Goal: Task Accomplishment & Management: Manage account settings

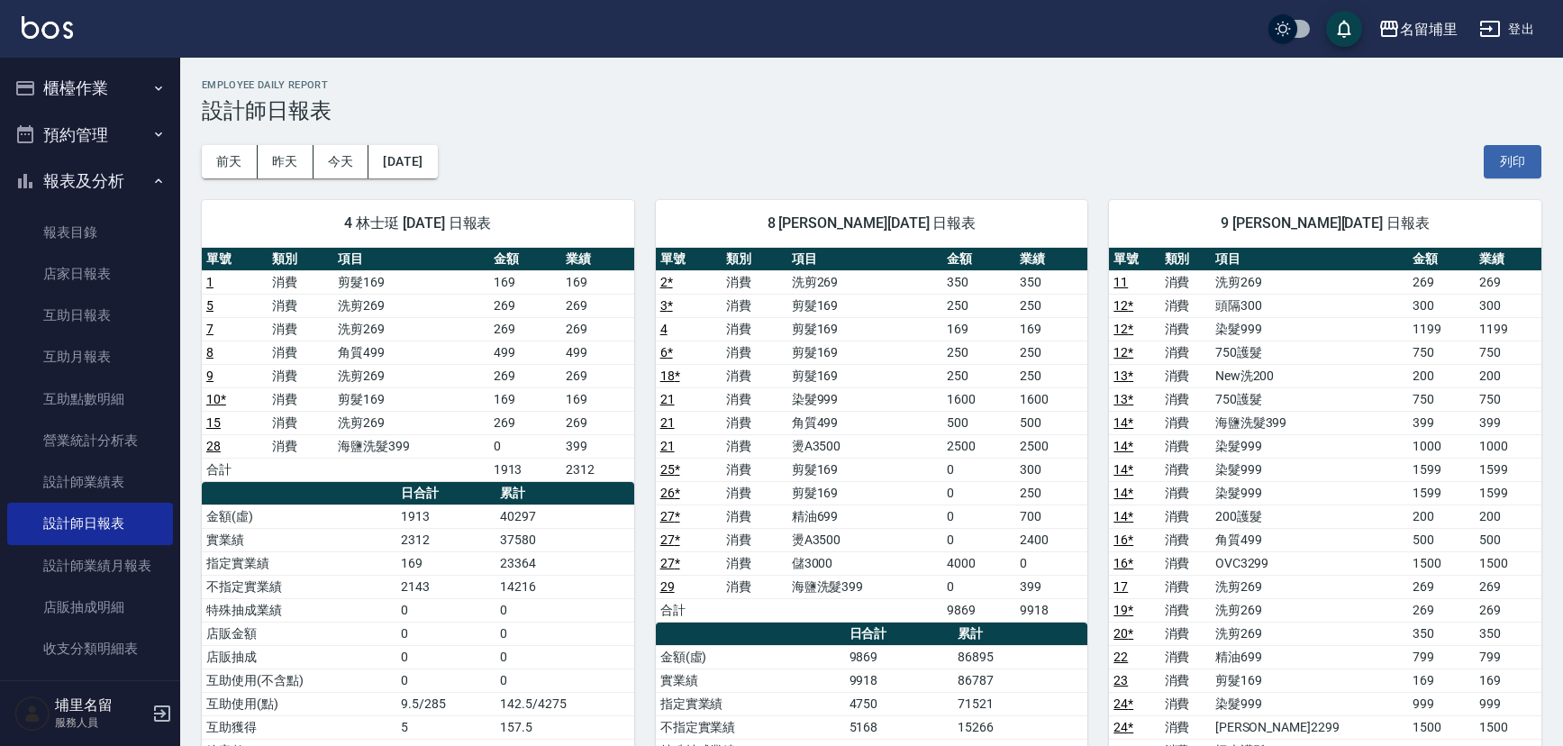
scroll to position [163, 0]
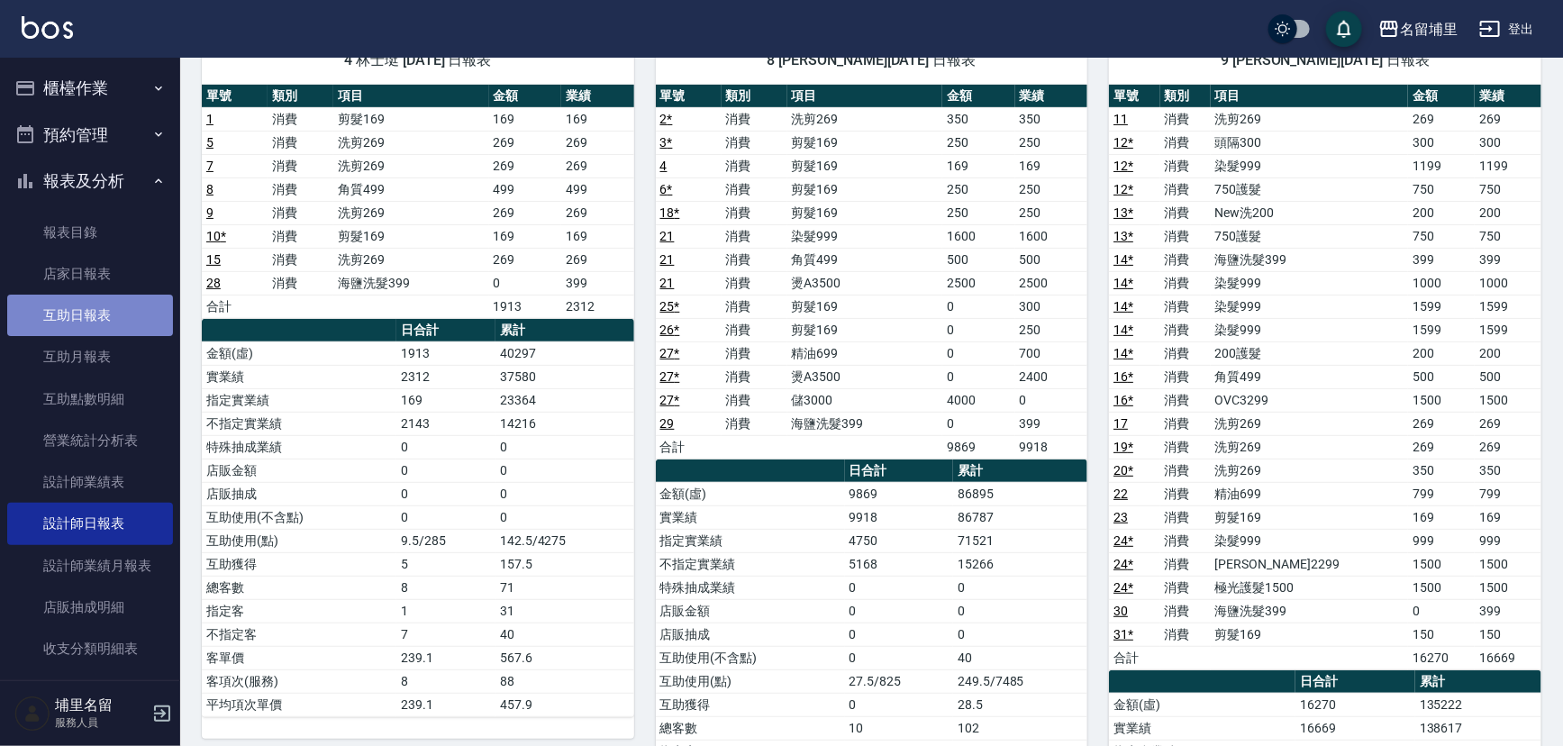
click at [94, 330] on link "互助日報表" at bounding box center [90, 315] width 166 height 41
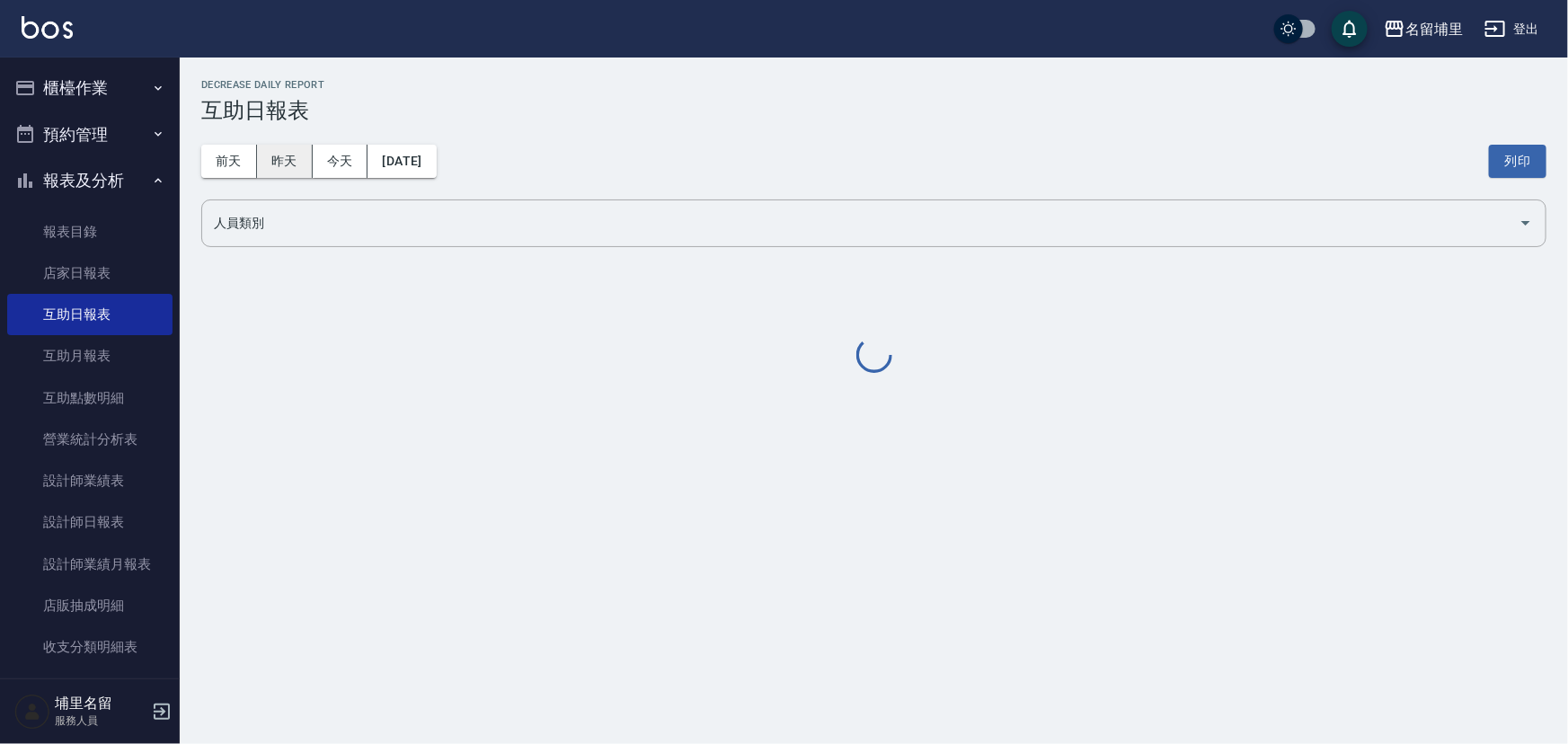
drag, startPoint x: 249, startPoint y: 168, endPoint x: 269, endPoint y: 167, distance: 20.0
click at [267, 168] on button "昨天" at bounding box center [285, 161] width 56 height 33
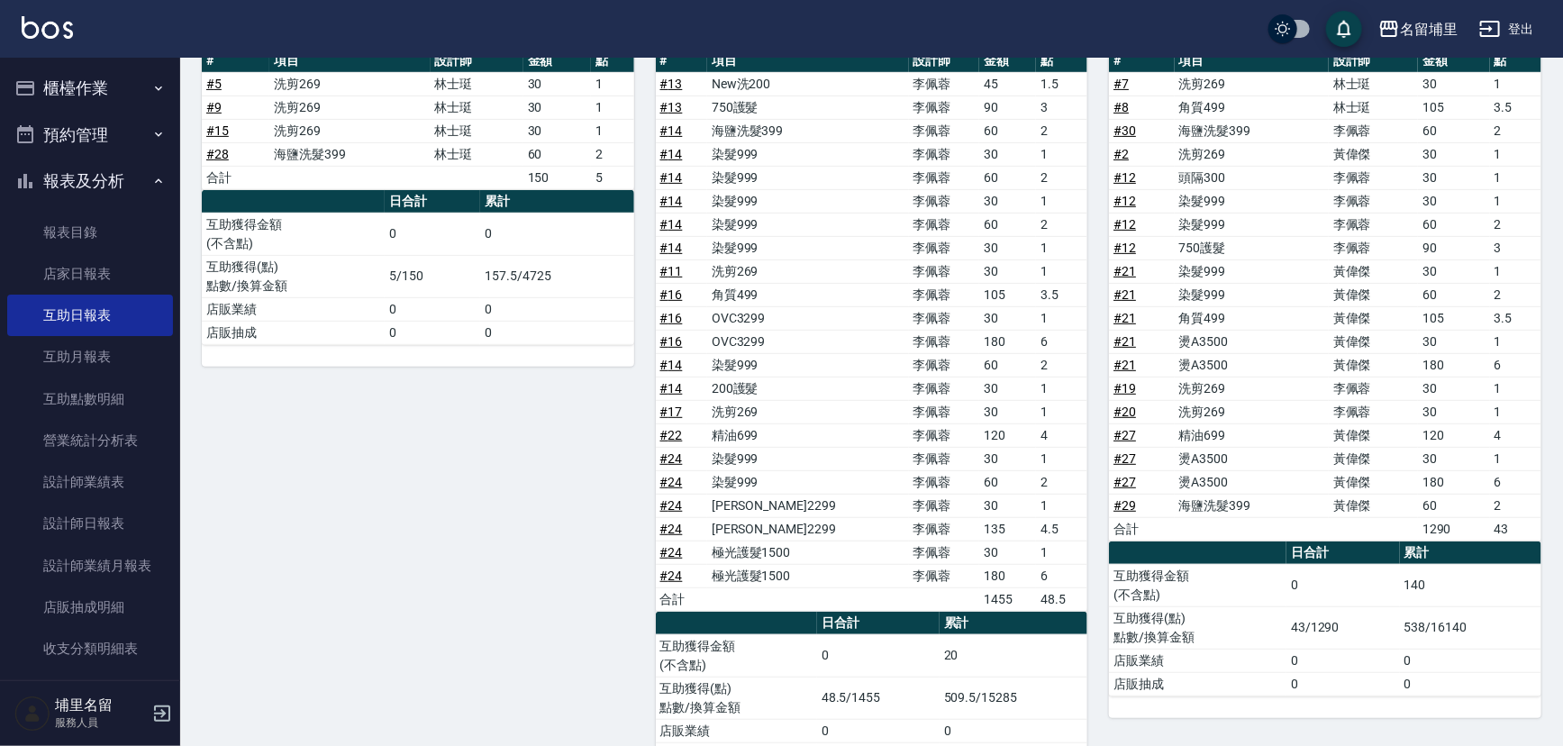
scroll to position [160, 0]
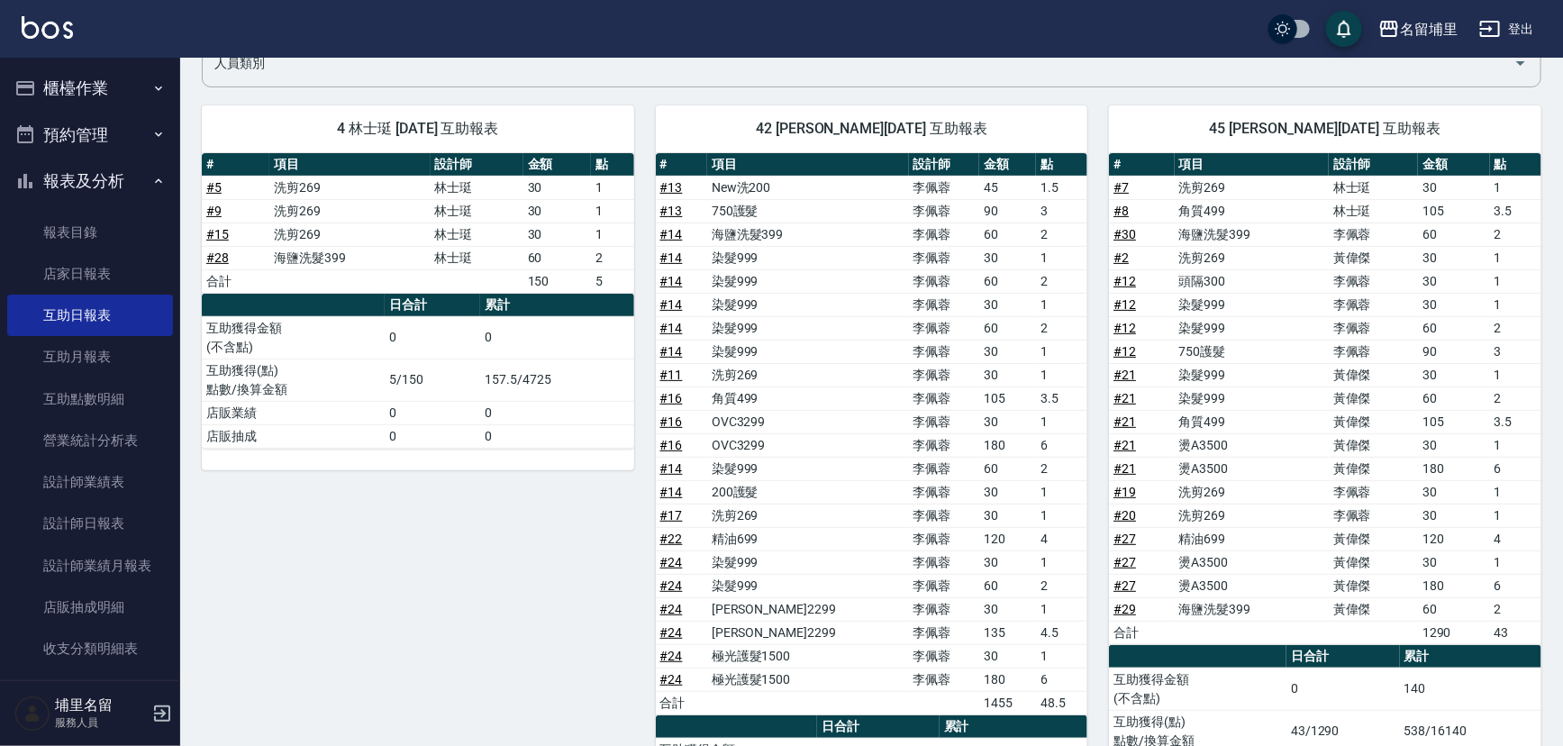
click at [1122, 559] on link "# 27" at bounding box center [1124, 562] width 23 height 14
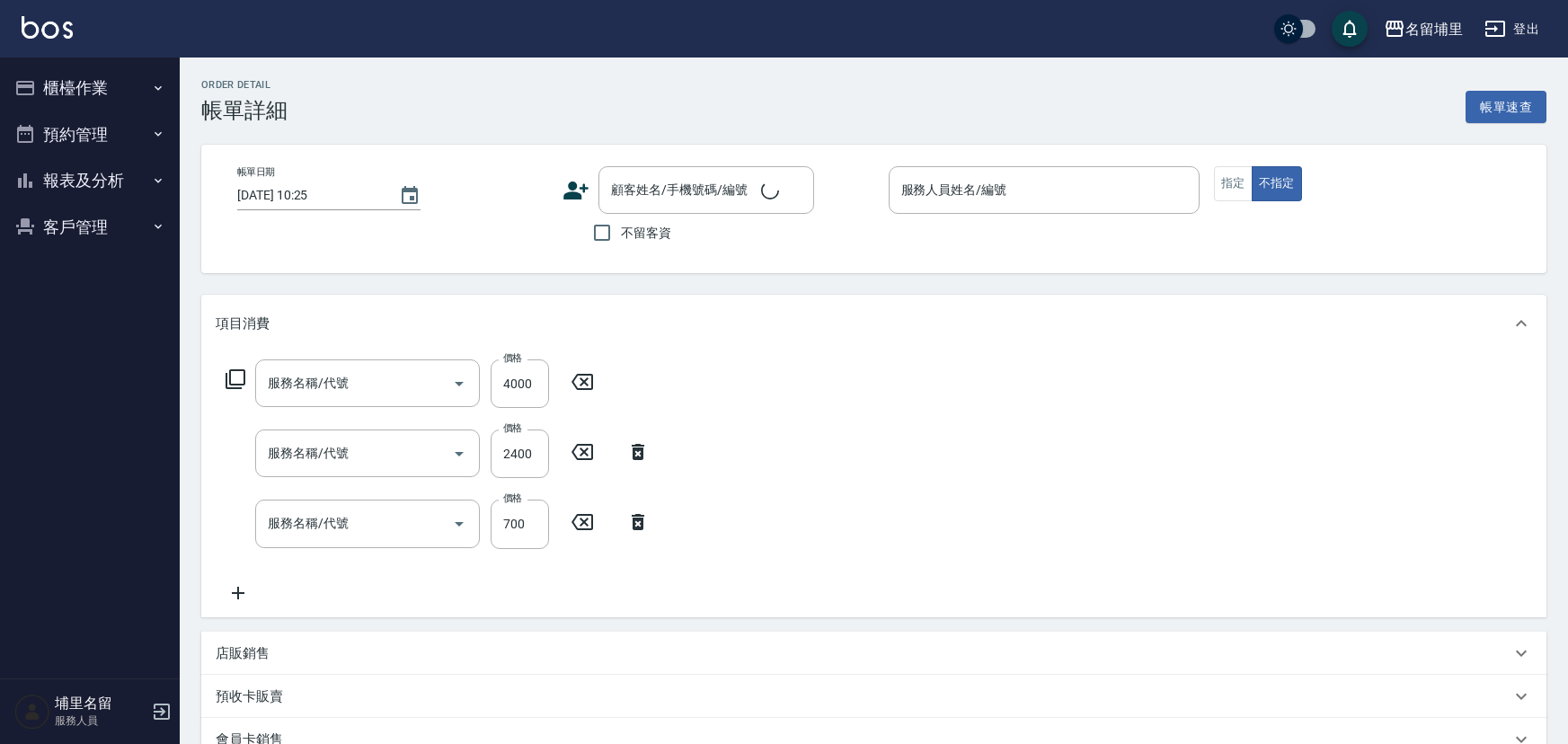
type input "[DATE] 18:44"
checkbox input "true"
type input "[PERSON_NAME]-8"
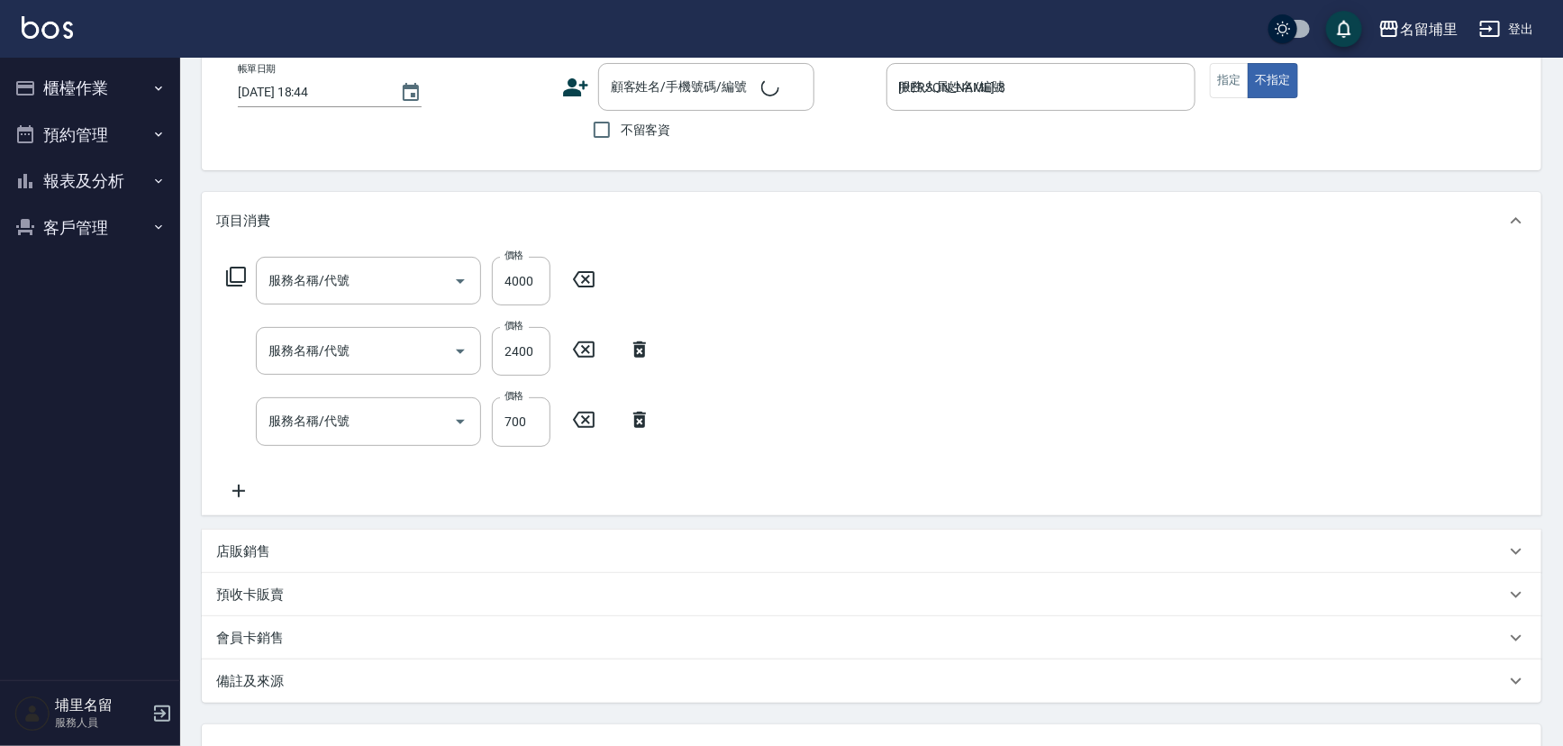
type input "儲3000(8300)"
type input "燙A3500(31)"
type input "精油699(669)"
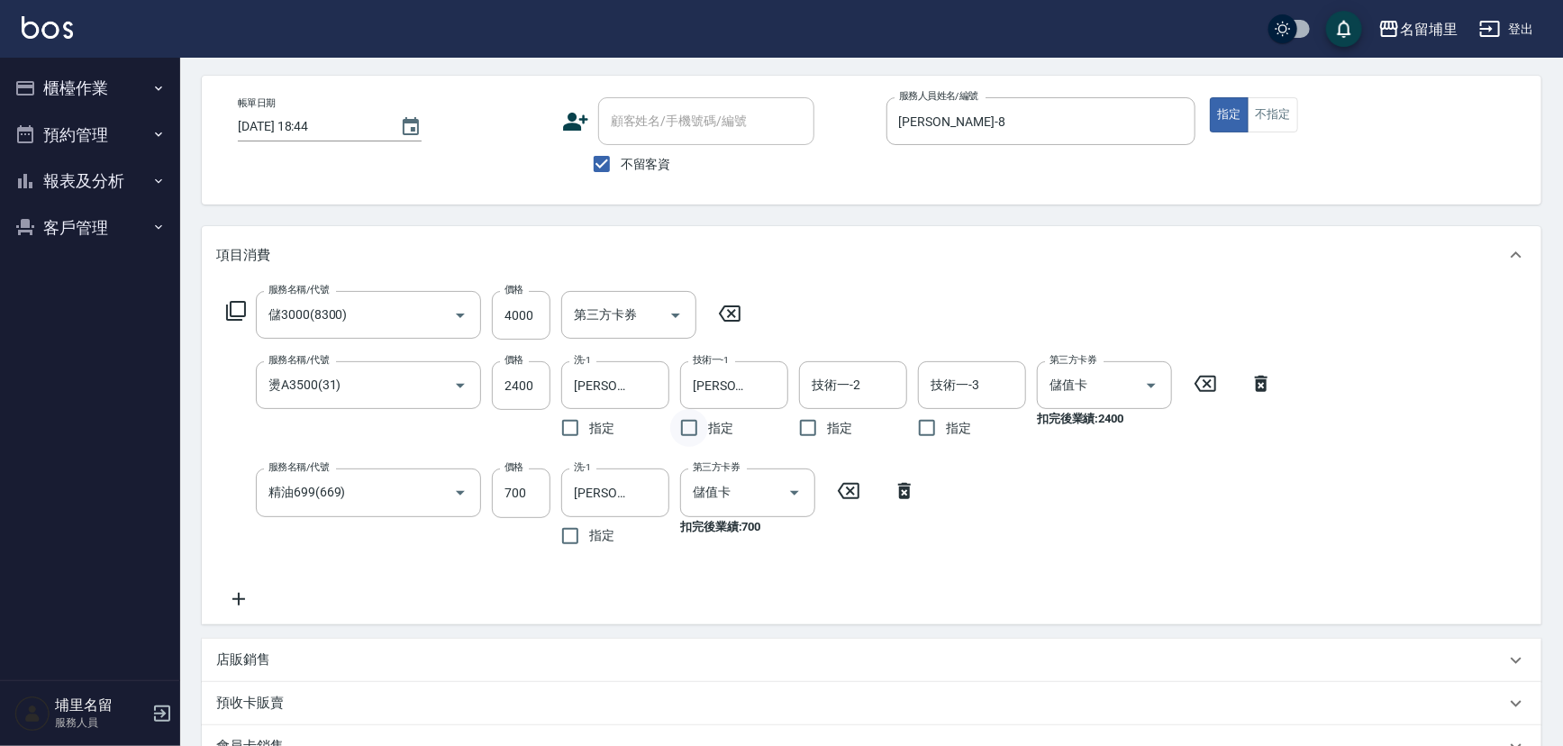
scroll to position [41, 0]
